Goal: Task Accomplishment & Management: Manage account settings

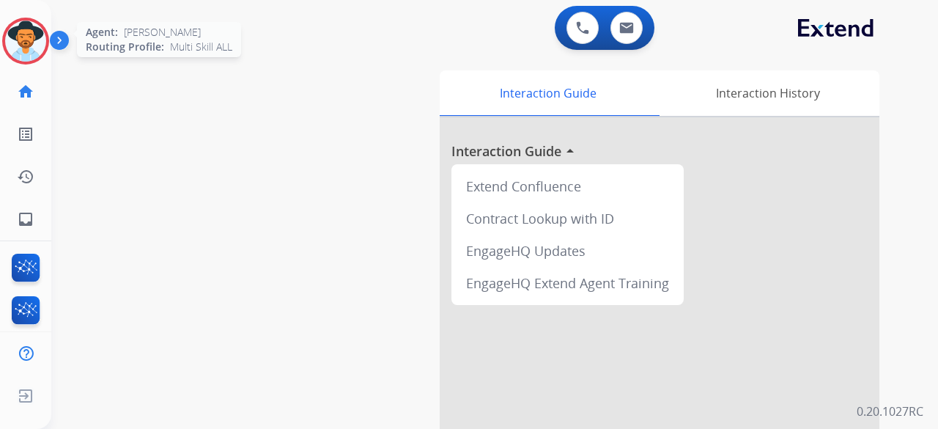
click at [19, 48] on img at bounding box center [25, 41] width 41 height 41
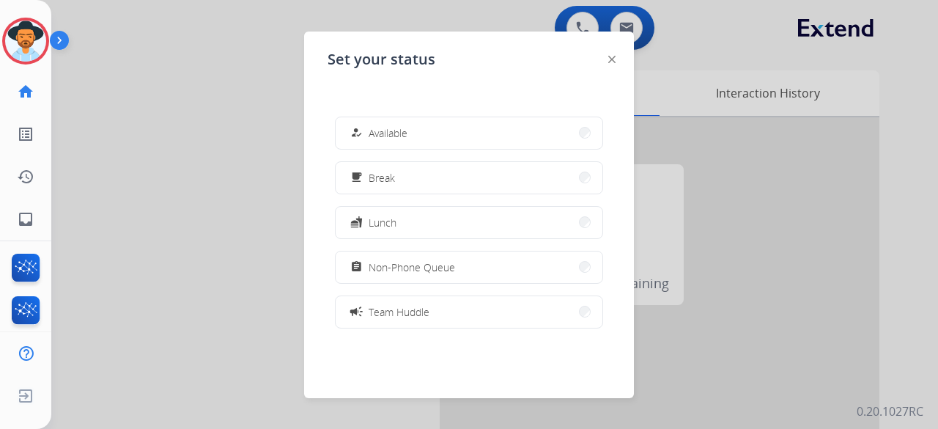
scroll to position [232, 0]
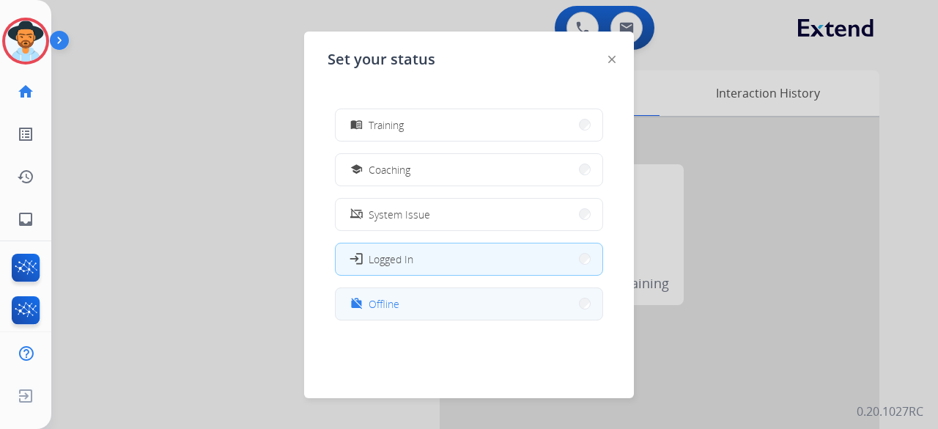
click at [439, 289] on button "work_off Offline" at bounding box center [469, 304] width 267 height 32
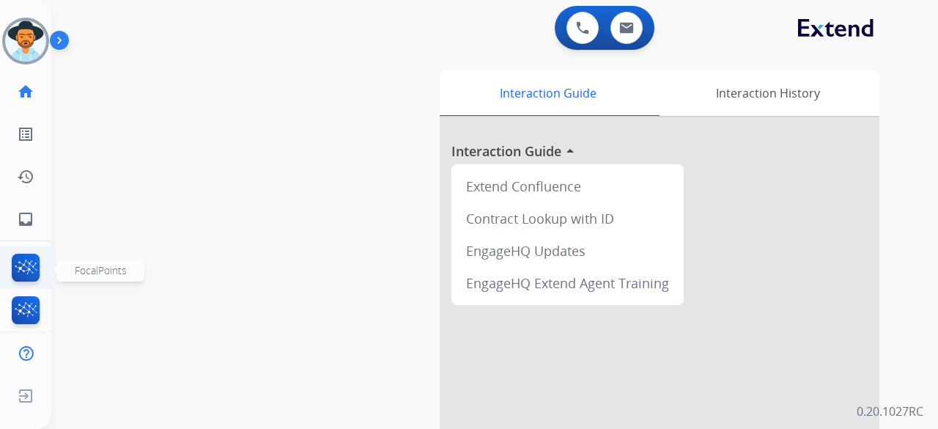
click at [23, 263] on img at bounding box center [26, 271] width 34 height 34
